Goal: Information Seeking & Learning: Find specific fact

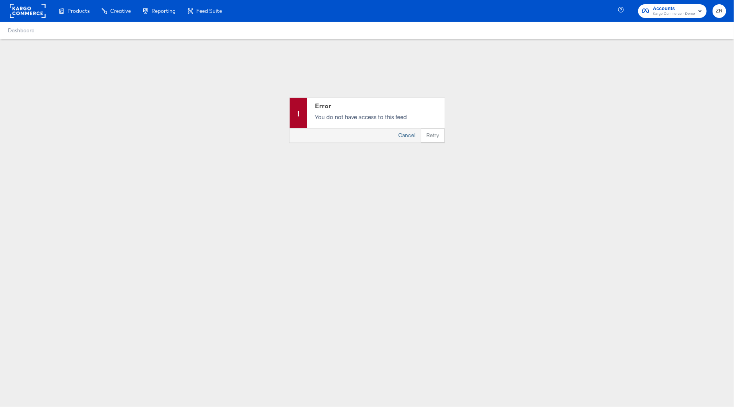
click at [405, 134] on button "Cancel" at bounding box center [407, 135] width 28 height 14
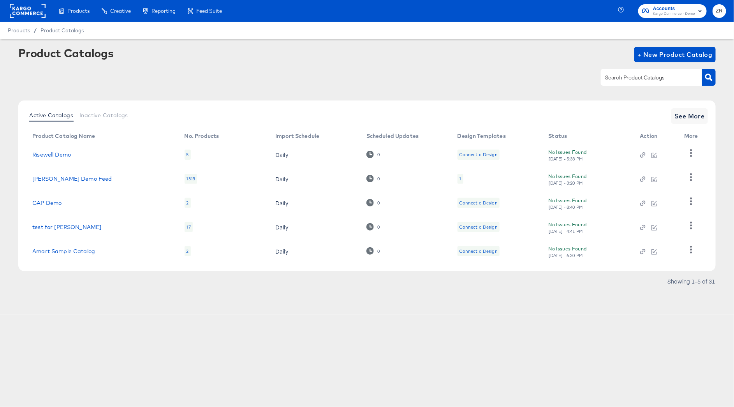
click at [682, 7] on span "Accounts" at bounding box center [674, 9] width 42 height 8
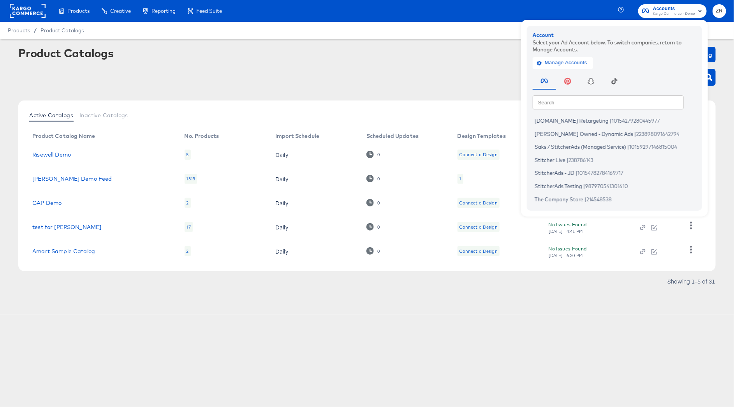
click at [341, 72] on div at bounding box center [366, 78] width 697 height 18
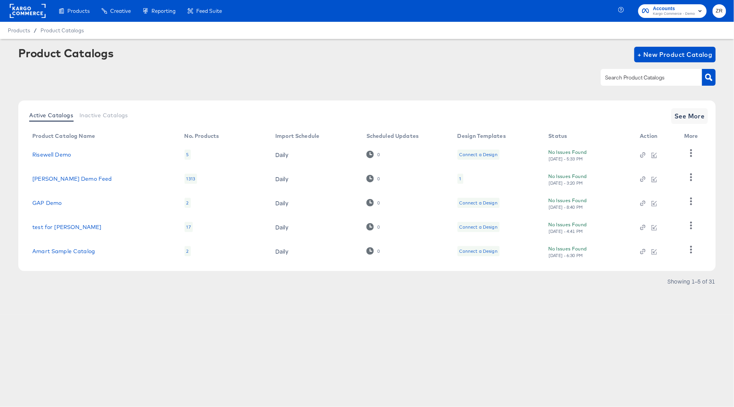
click at [721, 11] on span "ZR" at bounding box center [719, 11] width 7 height 9
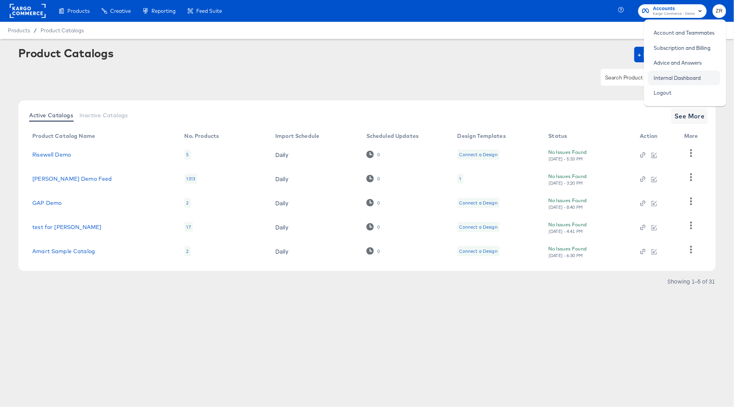
click at [693, 77] on link "Internal Dashboard" at bounding box center [677, 78] width 59 height 14
click at [181, 44] on article "Product Catalogs + New Product Catalog Active Catalogs Inactive Catalogs See Mo…" at bounding box center [367, 177] width 734 height 276
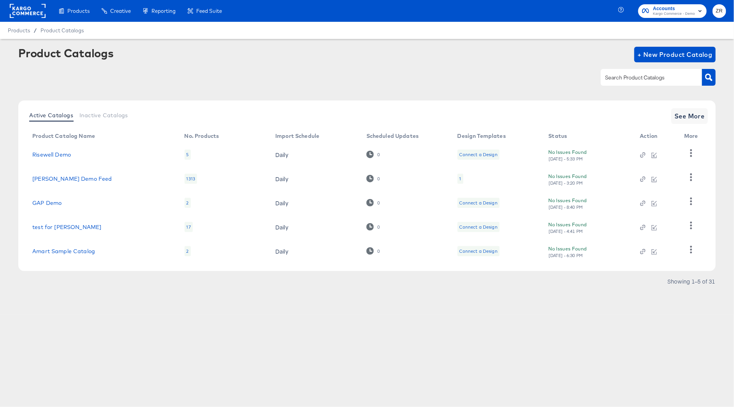
click at [29, 8] on rect at bounding box center [28, 11] width 36 height 14
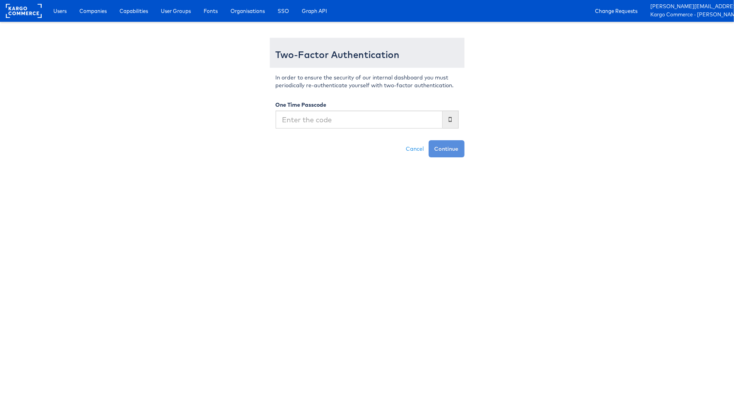
click at [327, 120] on input "text" at bounding box center [359, 120] width 167 height 18
type input "738441"
click at [429, 140] on button "Continue" at bounding box center [447, 148] width 36 height 17
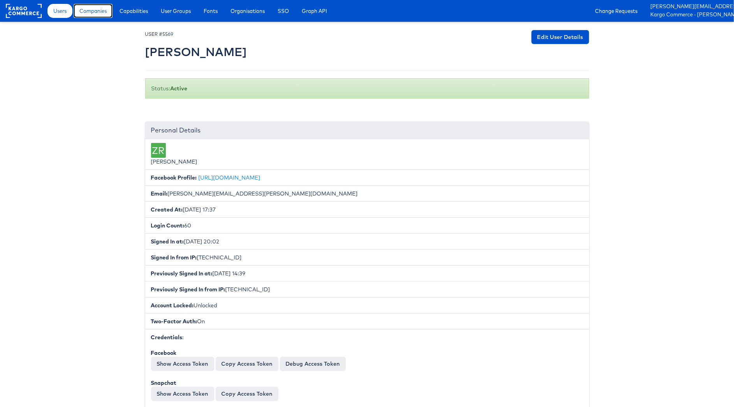
click at [97, 15] on link "Companies" at bounding box center [93, 11] width 39 height 14
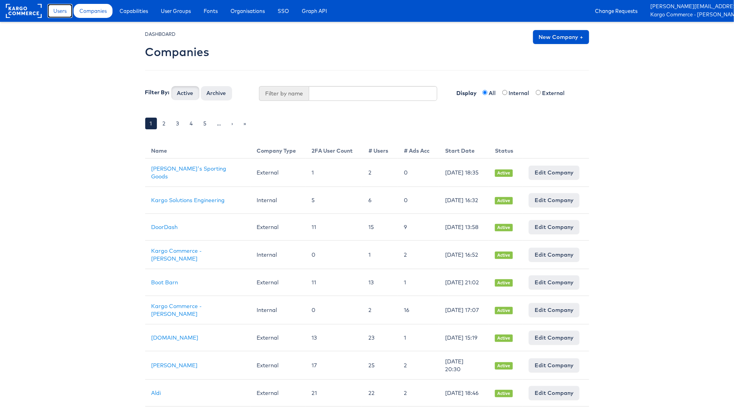
click at [65, 14] on span "Users" at bounding box center [59, 11] width 13 height 8
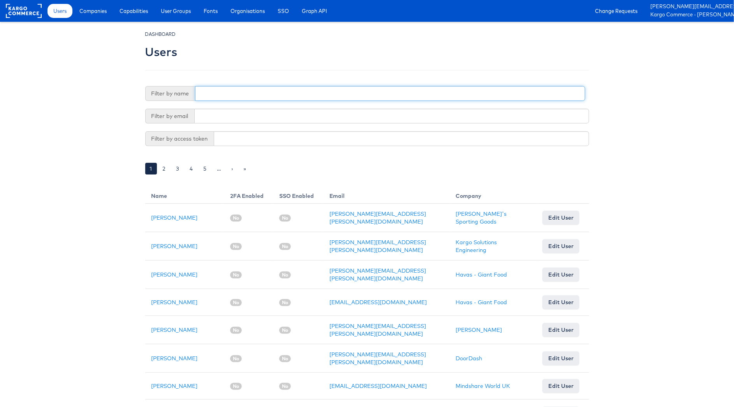
click at [269, 99] on input "text" at bounding box center [390, 93] width 390 height 15
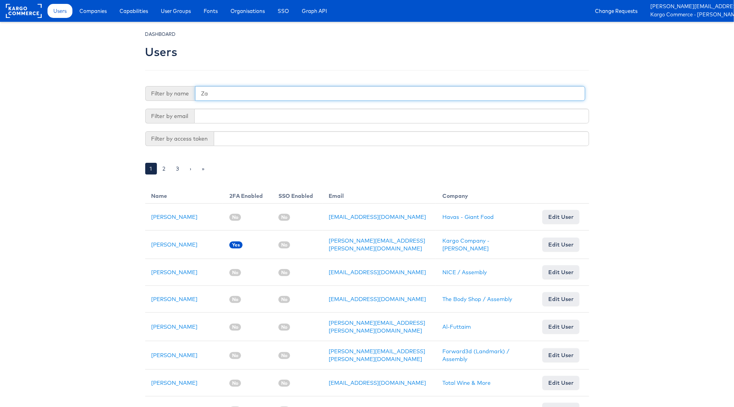
click at [223, 95] on input "Za" at bounding box center [390, 93] width 390 height 15
type input "Zane"
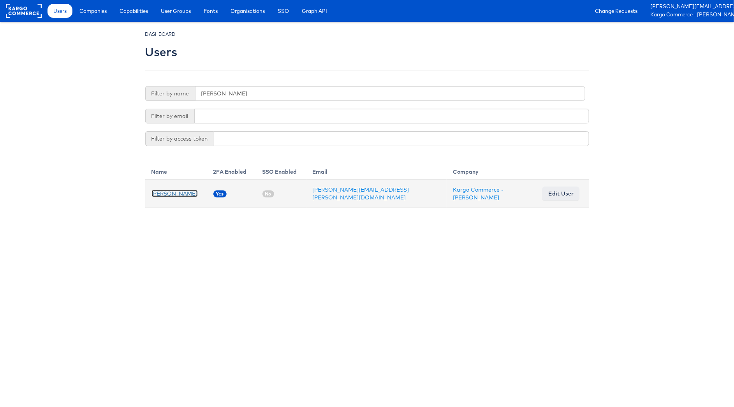
click at [176, 191] on link "Zane Ruttenberg" at bounding box center [174, 193] width 46 height 7
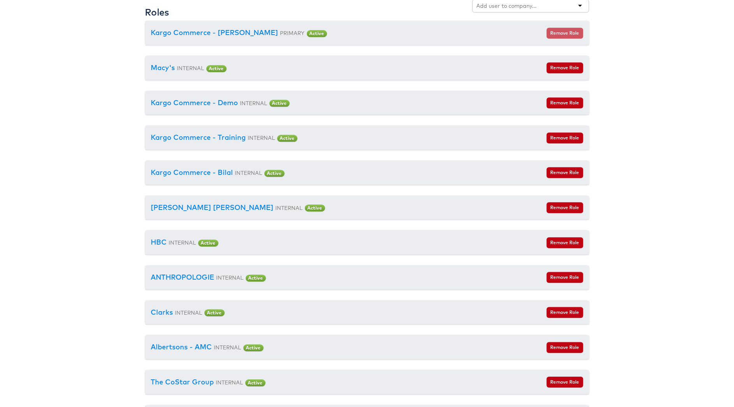
scroll to position [867, 0]
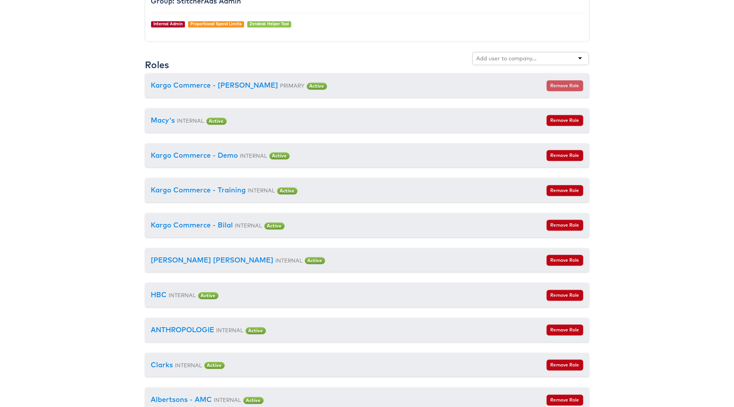
click at [514, 60] on input "text" at bounding box center [508, 59] width 62 height 8
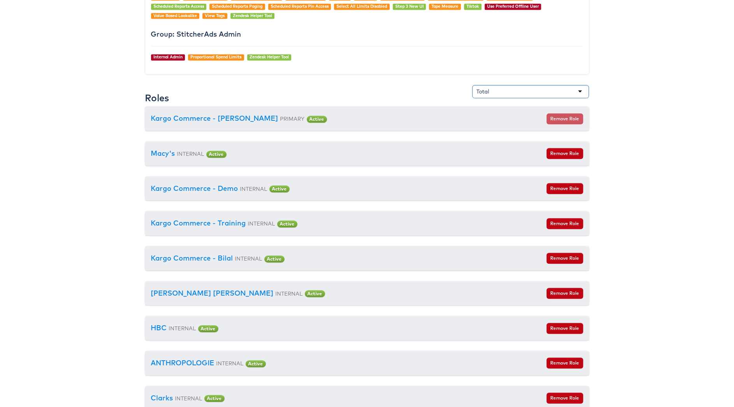
scroll to position [670, 0]
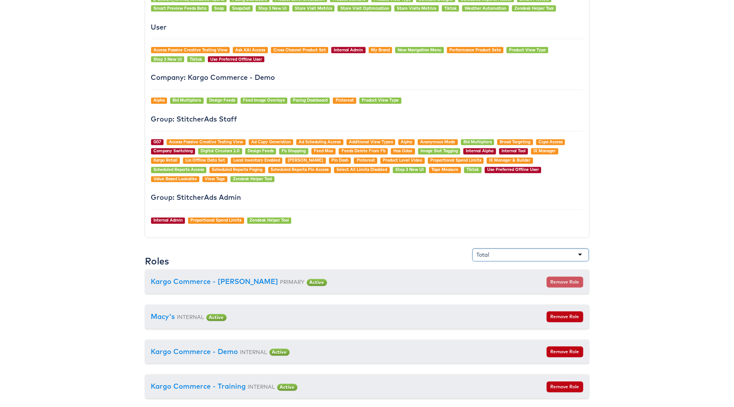
type input "Total"
